Goal: Task Accomplishment & Management: Manage account settings

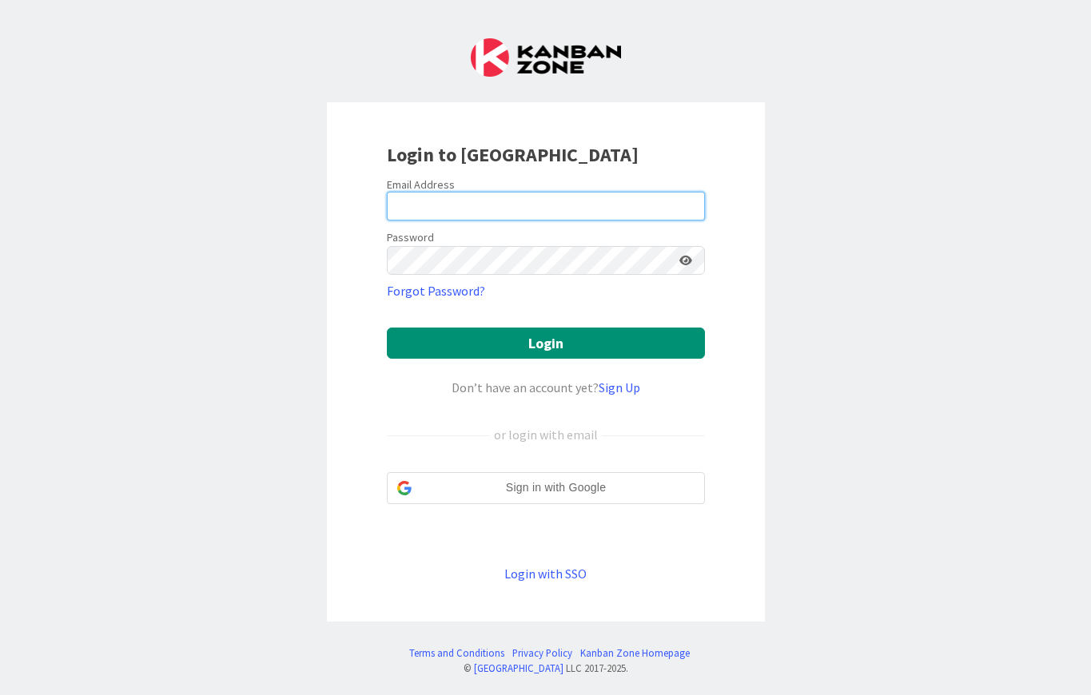
type input "[EMAIL_ADDRESS][DOMAIN_NAME]"
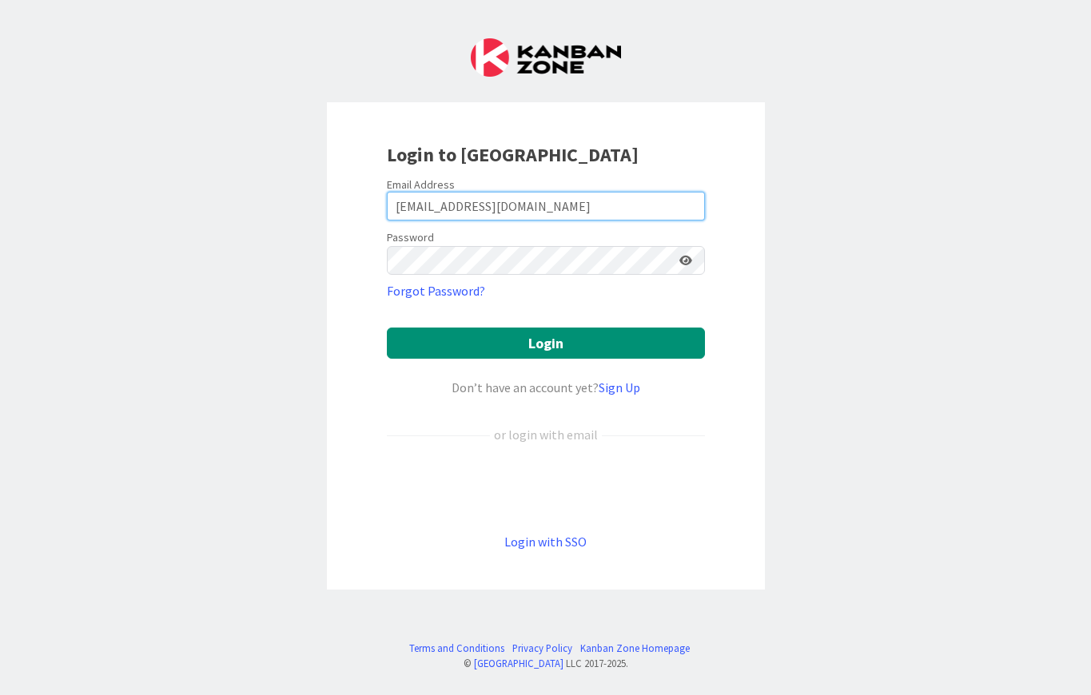
click at [539, 213] on input "[EMAIL_ADDRESS][DOMAIN_NAME]" at bounding box center [546, 206] width 318 height 29
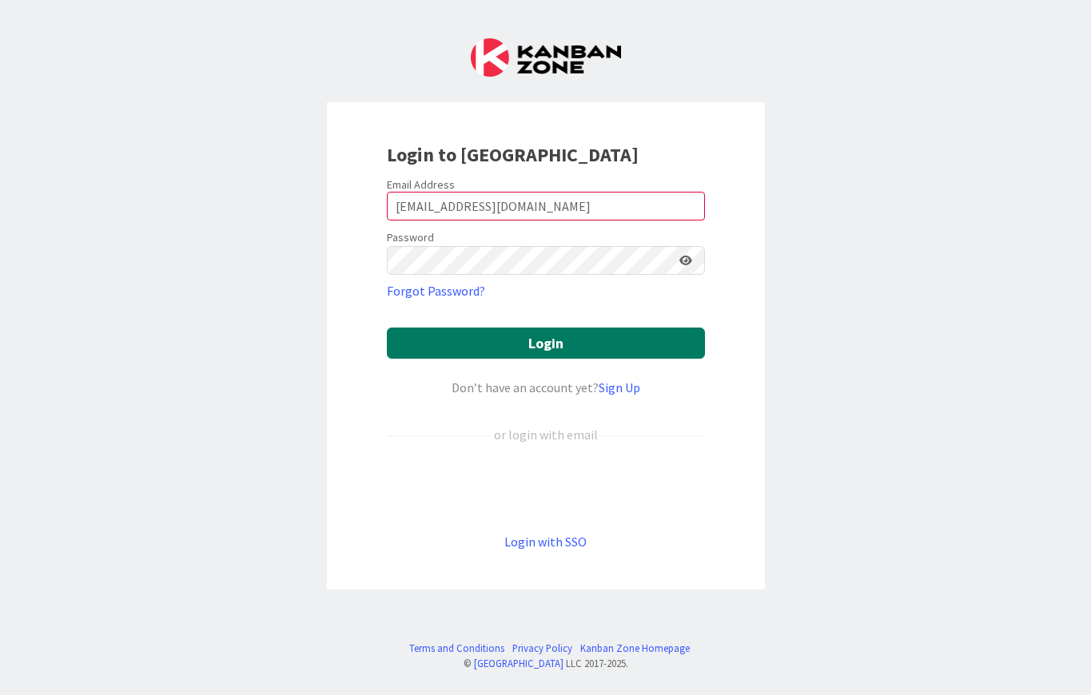
click at [449, 342] on button "Login" at bounding box center [546, 343] width 318 height 31
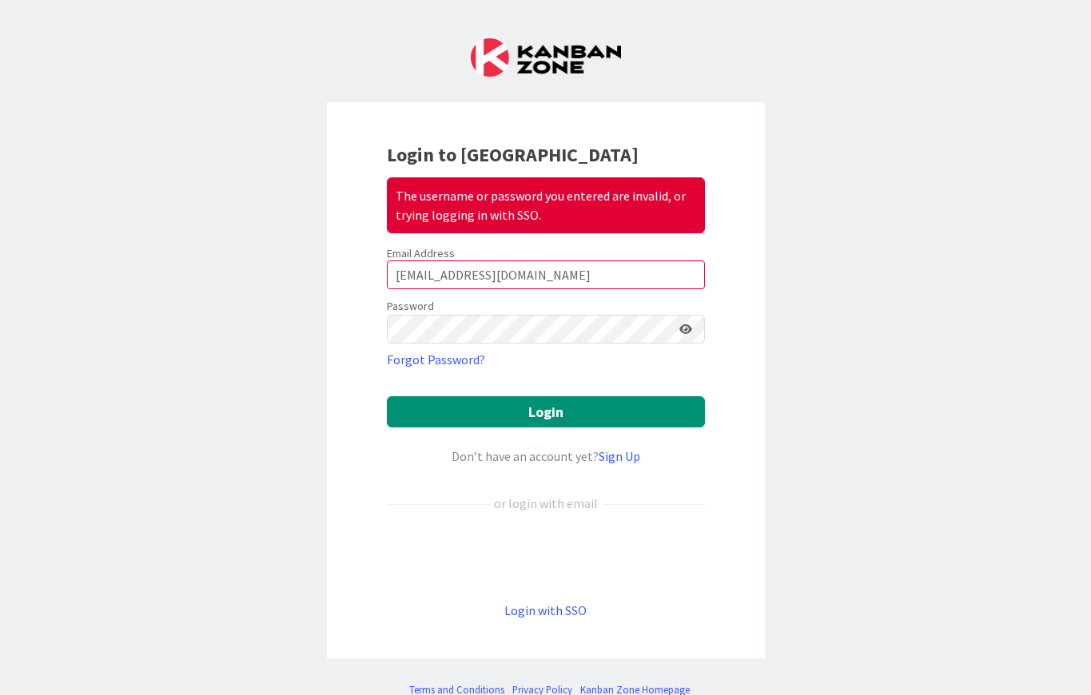
click at [689, 324] on icon at bounding box center [685, 329] width 13 height 11
click at [567, 258] on div "Email Address" at bounding box center [546, 253] width 318 height 14
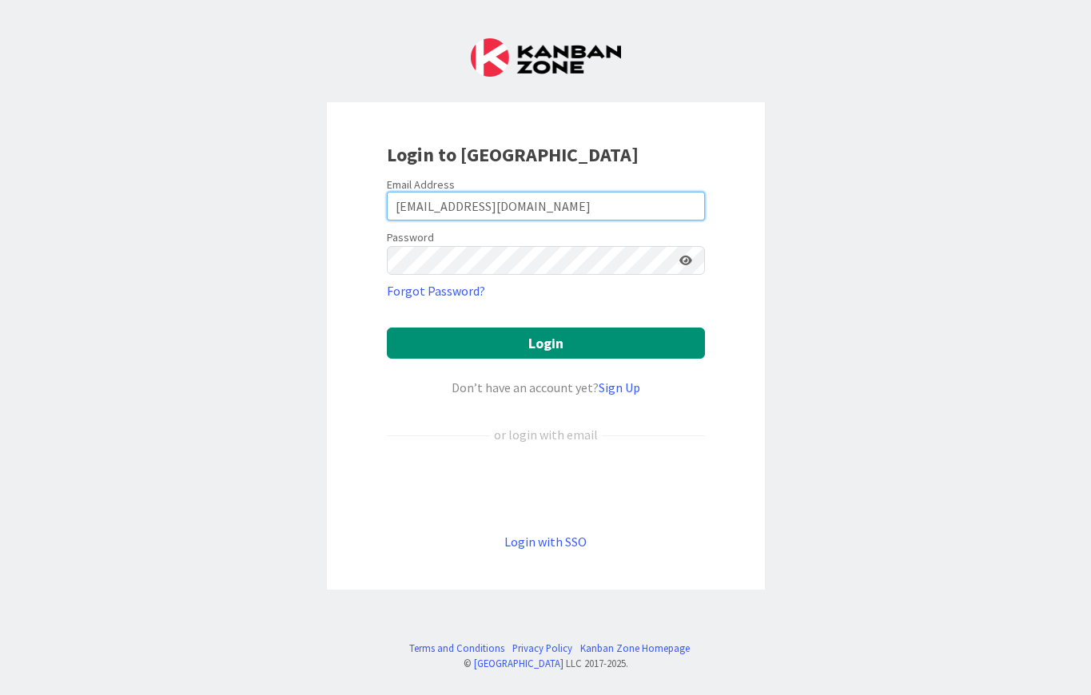
click at [405, 202] on input "[EMAIL_ADDRESS][DOMAIN_NAME]" at bounding box center [546, 206] width 318 height 29
click at [404, 202] on input "[EMAIL_ADDRESS][DOMAIN_NAME]" at bounding box center [546, 206] width 318 height 29
type input "[EMAIL_ADDRESS][DOMAIN_NAME]"
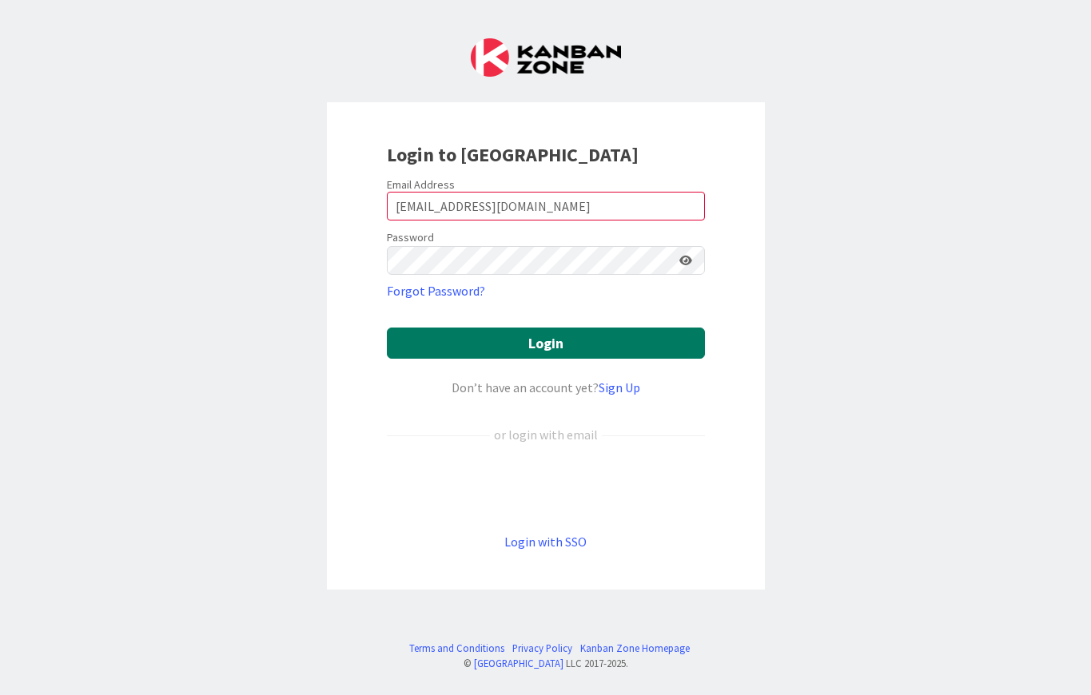
click at [430, 343] on button "Login" at bounding box center [546, 343] width 318 height 31
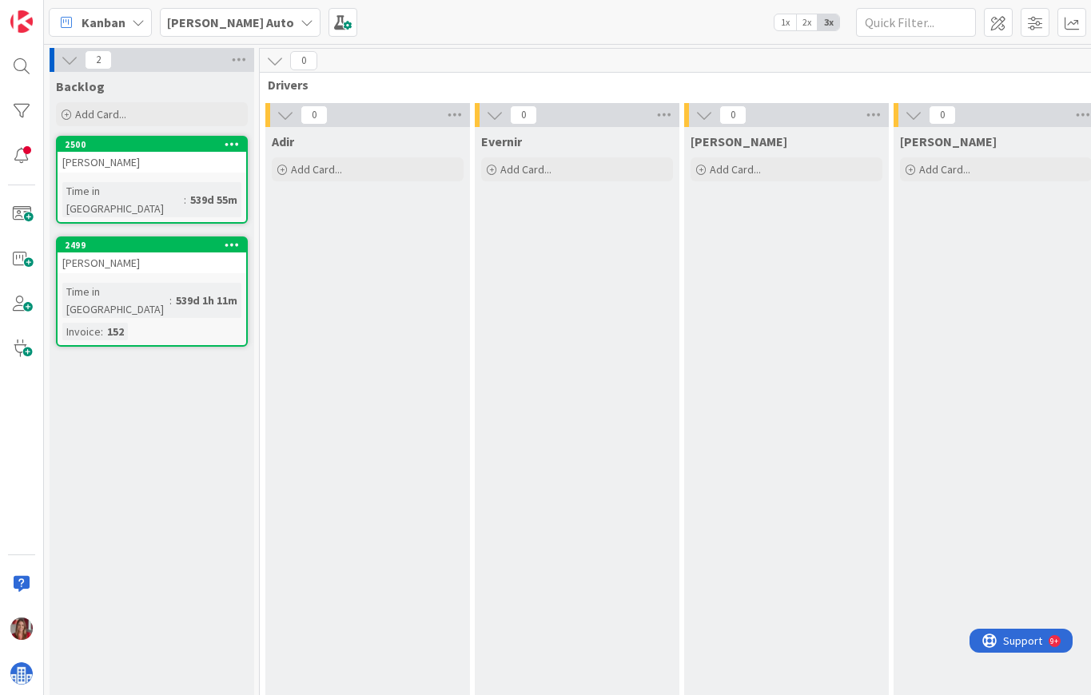
click at [1026, 650] on span "Support" at bounding box center [1022, 640] width 39 height 19
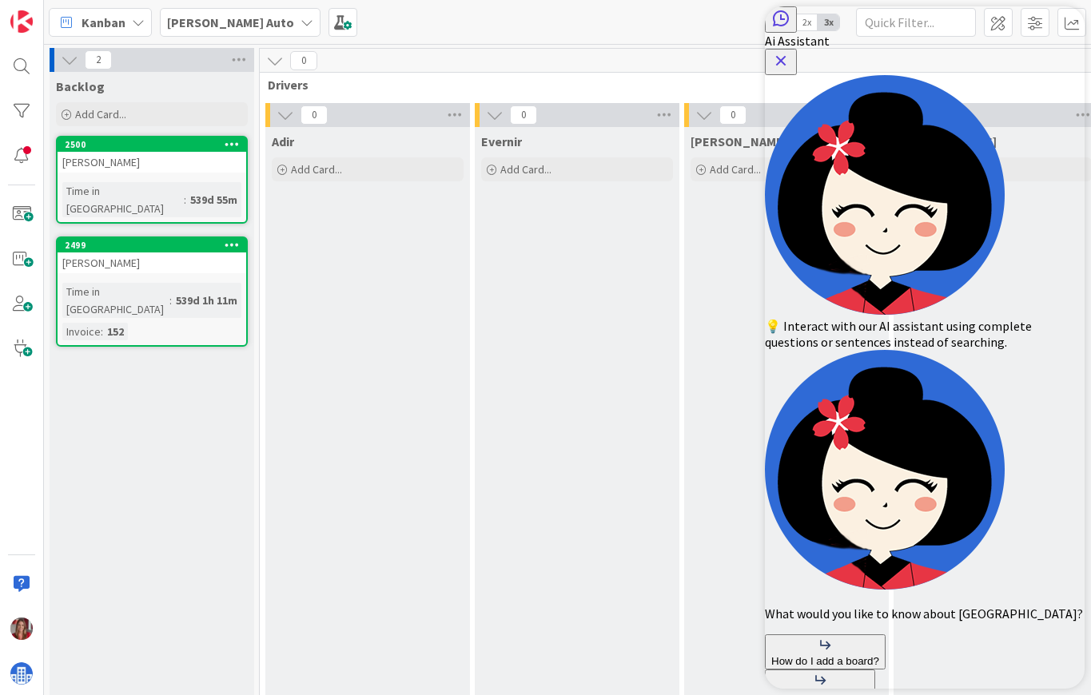
click at [786, 56] on icon "Close Button" at bounding box center [781, 61] width 10 height 10
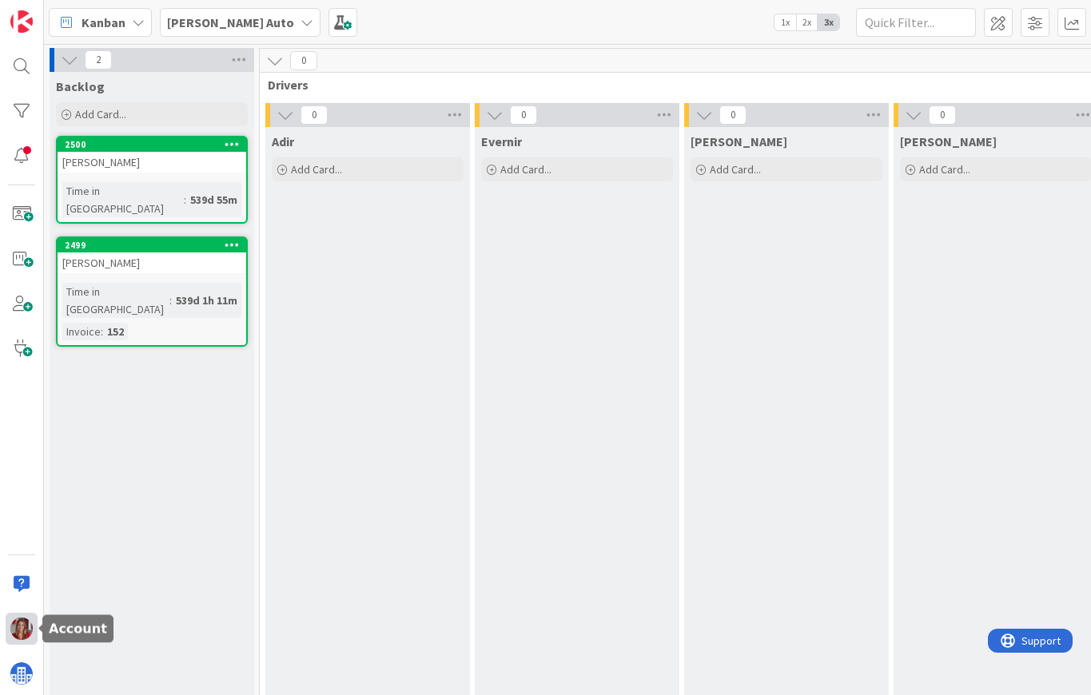
click at [26, 624] on img at bounding box center [21, 629] width 22 height 22
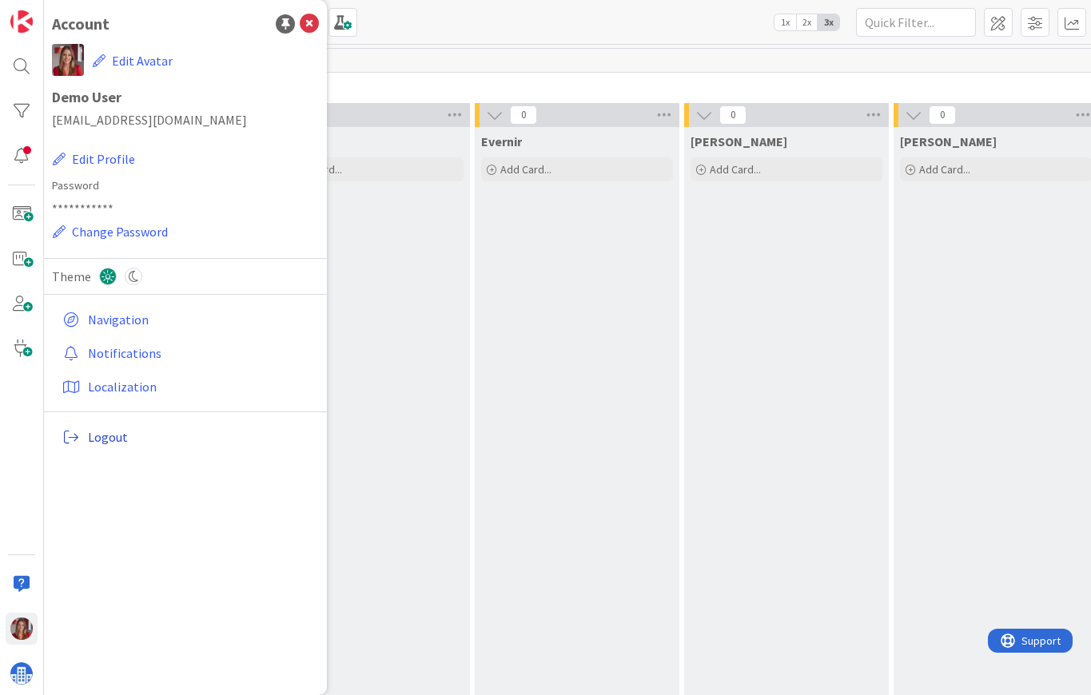
click at [113, 443] on span "Logout" at bounding box center [200, 436] width 225 height 19
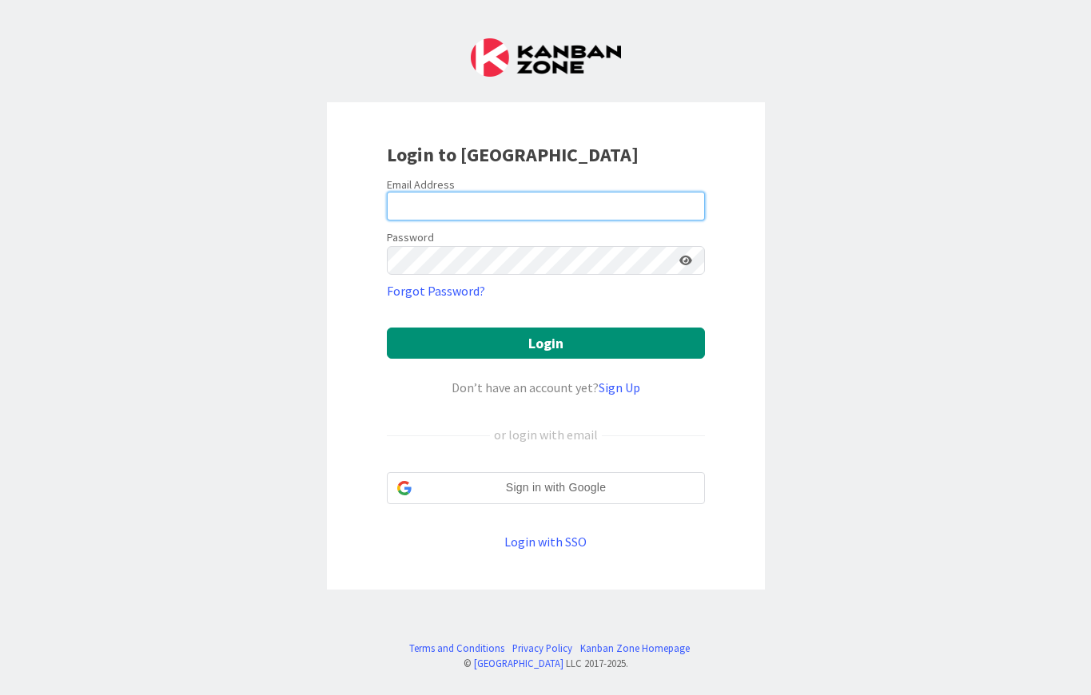
type input "[EMAIL_ADDRESS][DOMAIN_NAME]"
